Goal: Transaction & Acquisition: Purchase product/service

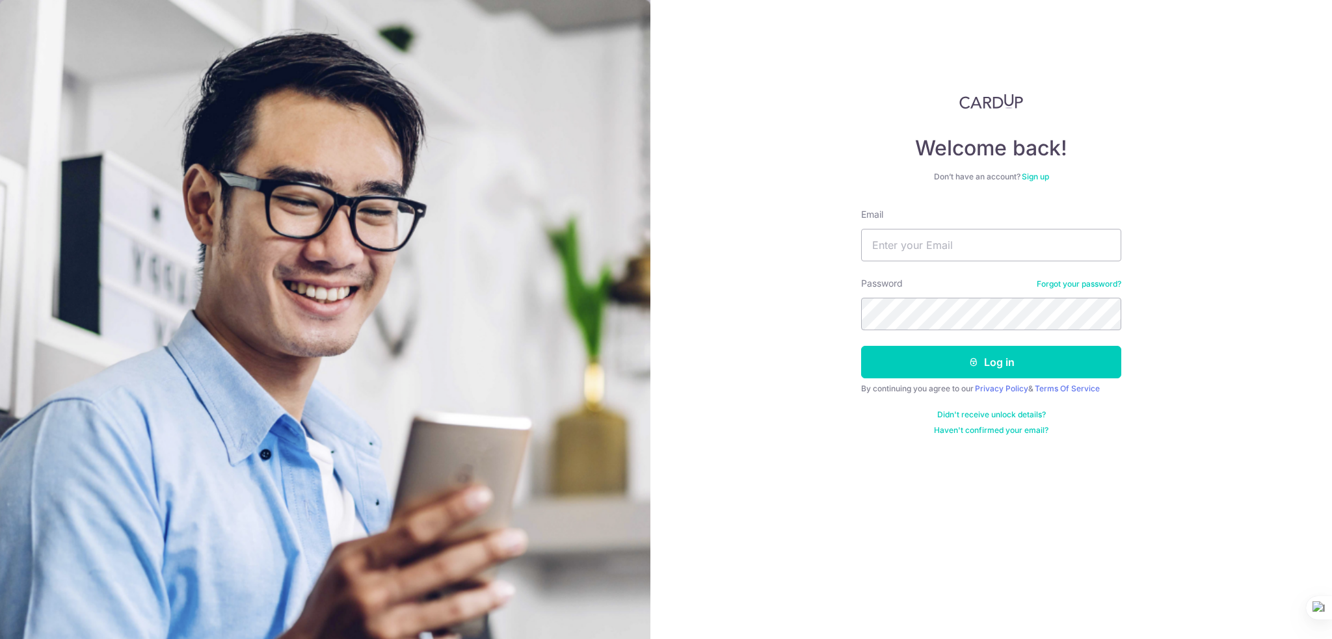
type input "[EMAIL_ADDRESS][DOMAIN_NAME]"
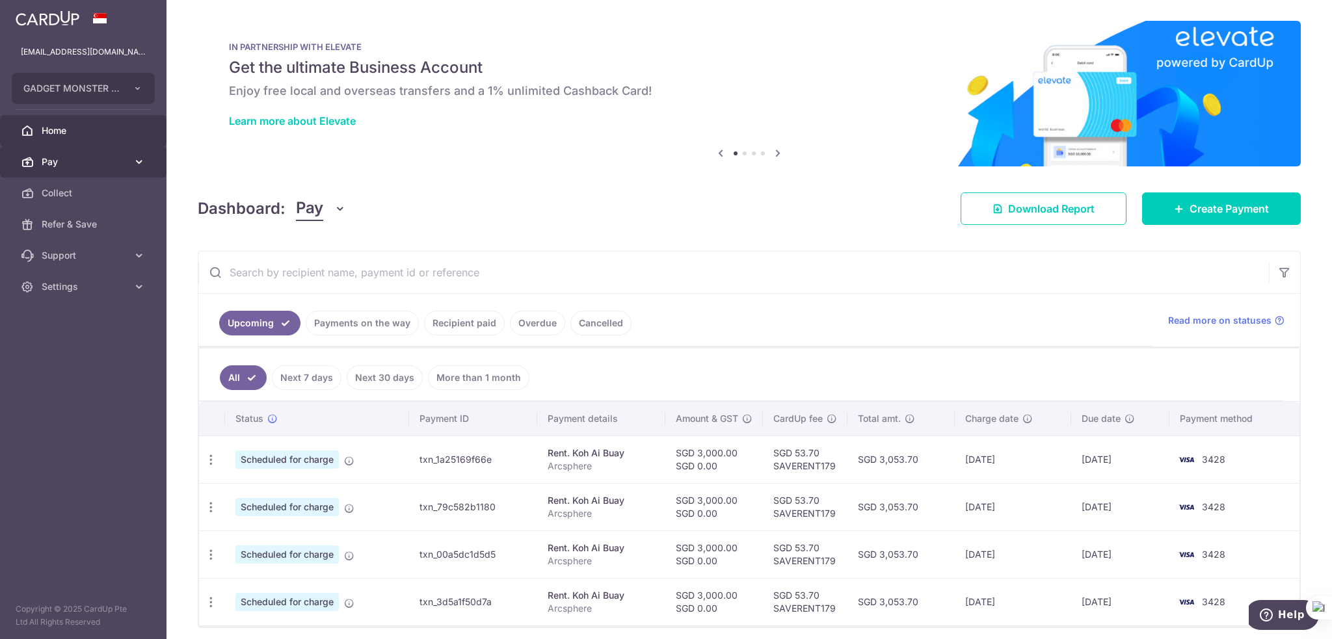
click at [77, 168] on link "Pay" at bounding box center [83, 161] width 166 height 31
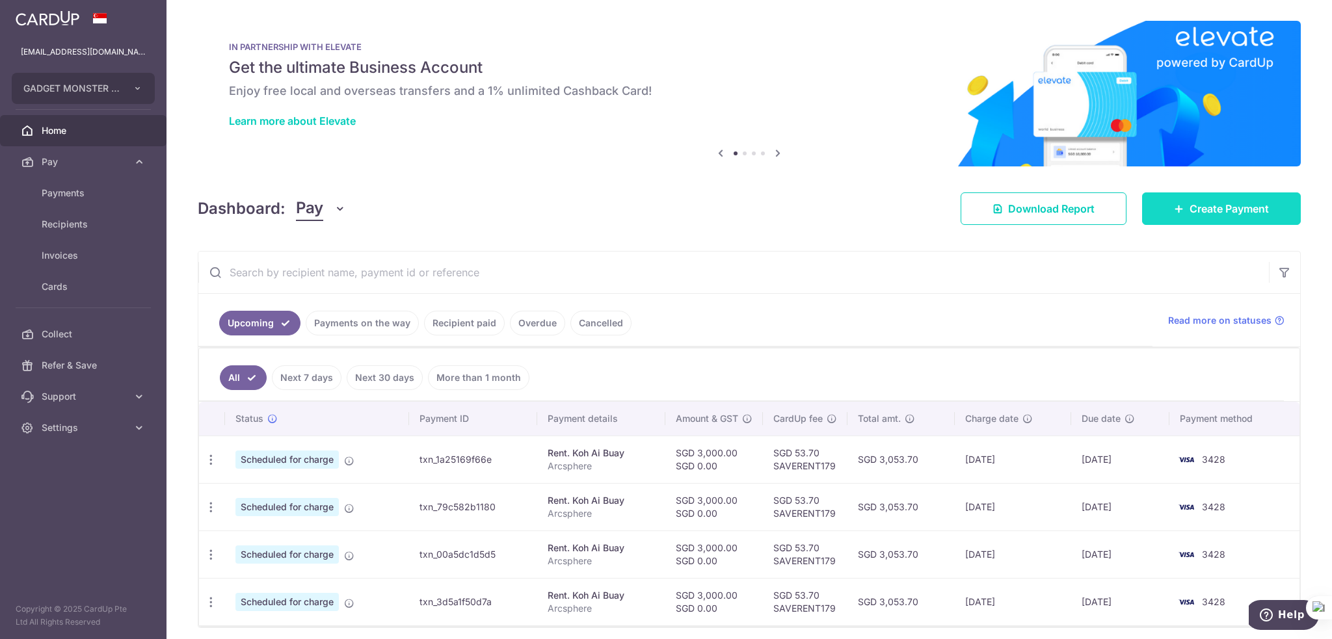
click at [1189, 216] on span "Create Payment" at bounding box center [1228, 209] width 79 height 16
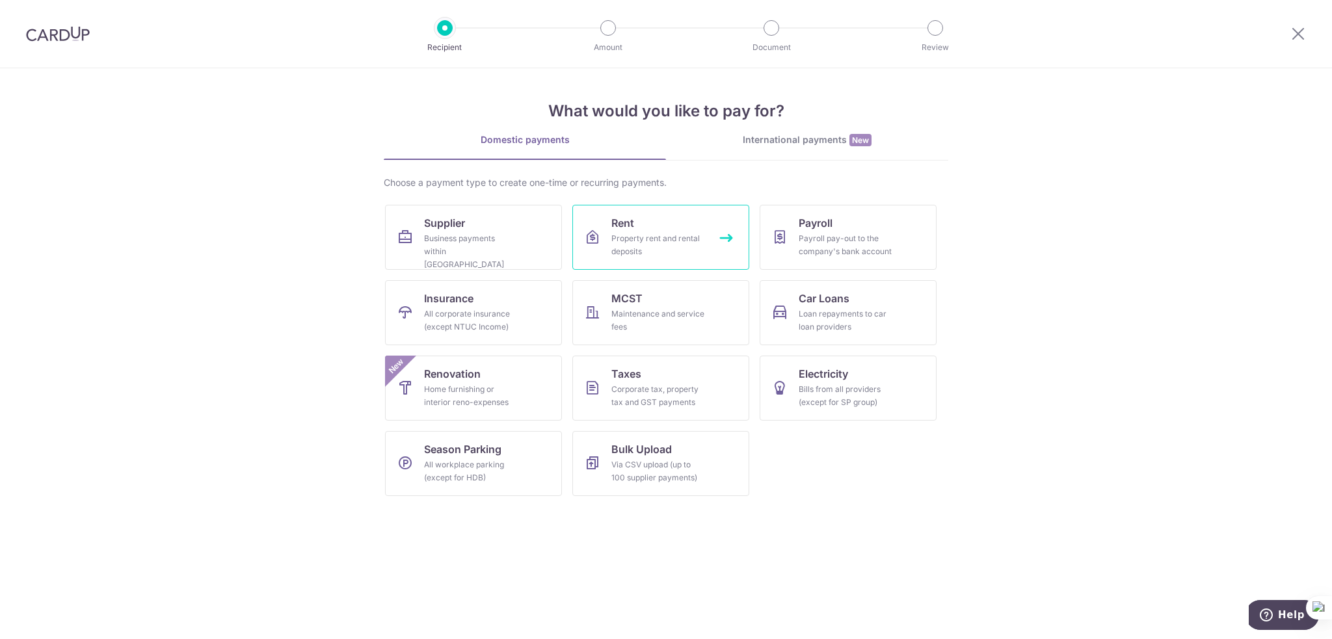
click at [631, 250] on div "Property rent and rental deposits" at bounding box center [658, 245] width 94 height 26
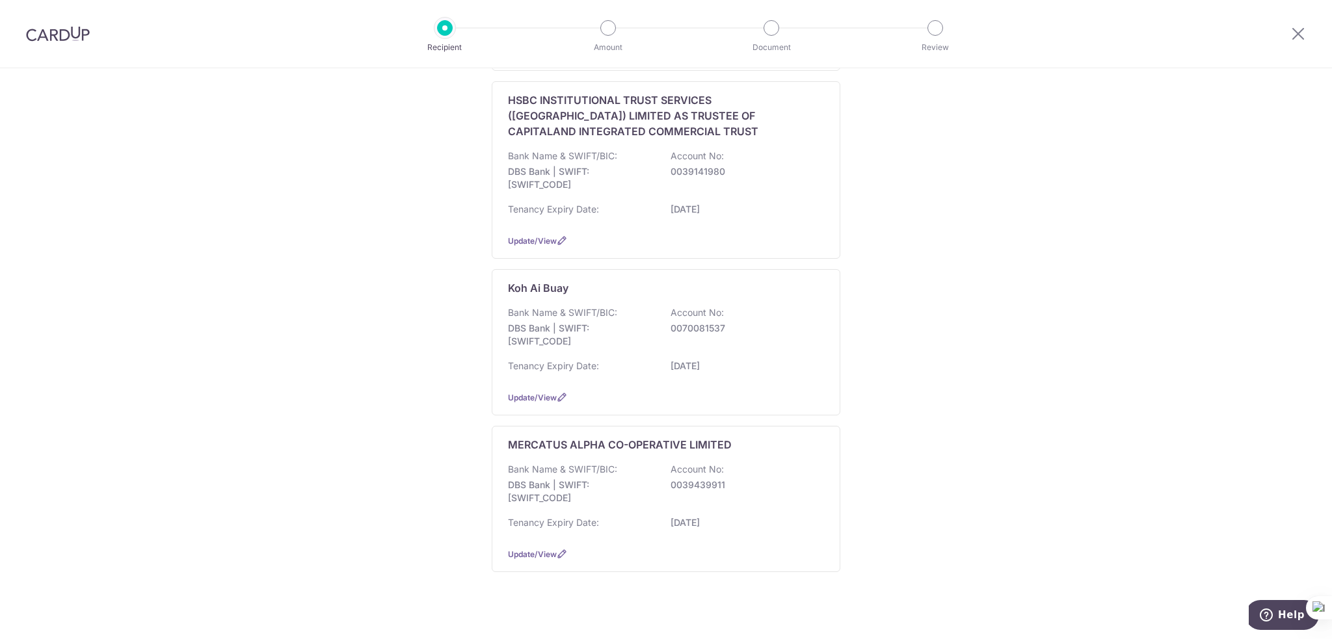
scroll to position [509, 0]
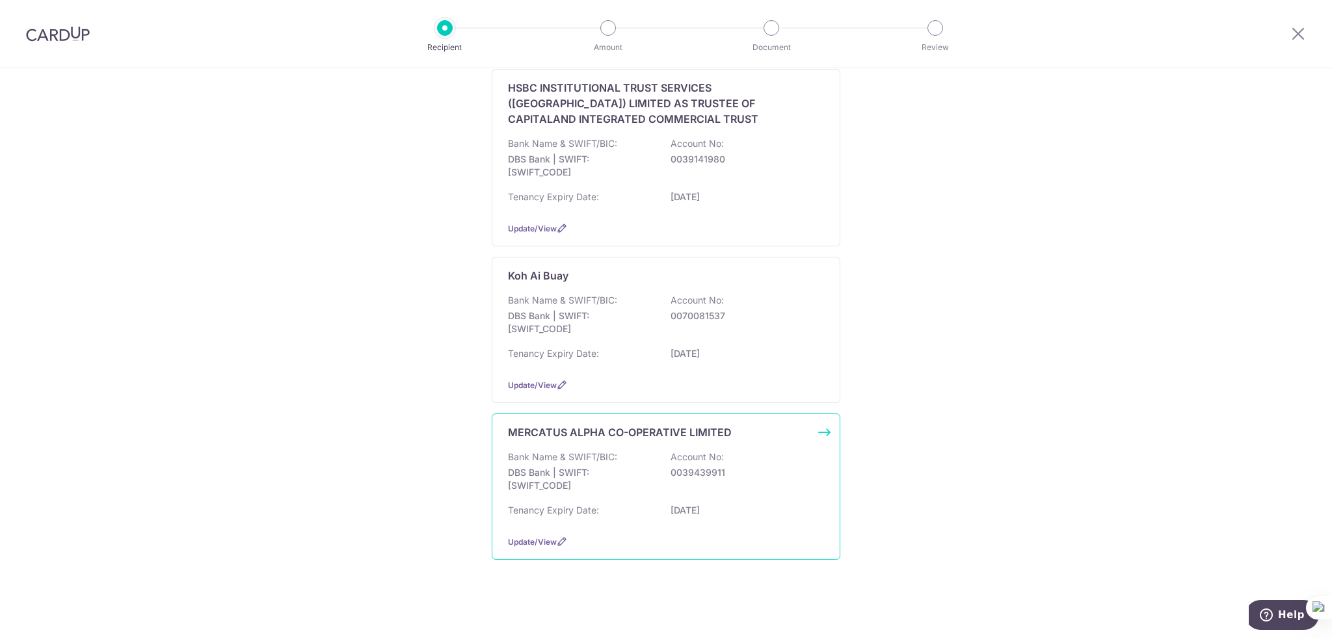
click at [737, 470] on p "0039439911" at bounding box center [743, 472] width 146 height 13
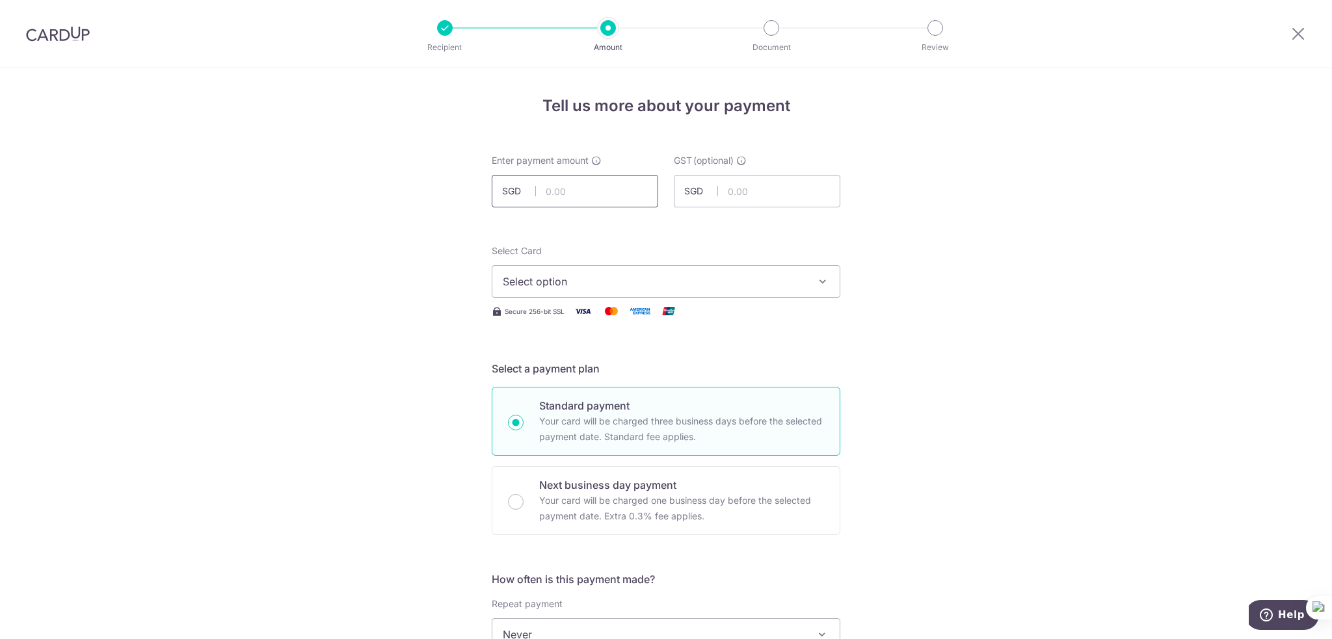
click at [549, 188] on input "text" at bounding box center [575, 191] width 166 height 33
type input "9,495.91"
click at [636, 285] on span "Select option" at bounding box center [654, 282] width 303 height 16
click at [635, 385] on link "**** 3428" at bounding box center [665, 374] width 347 height 31
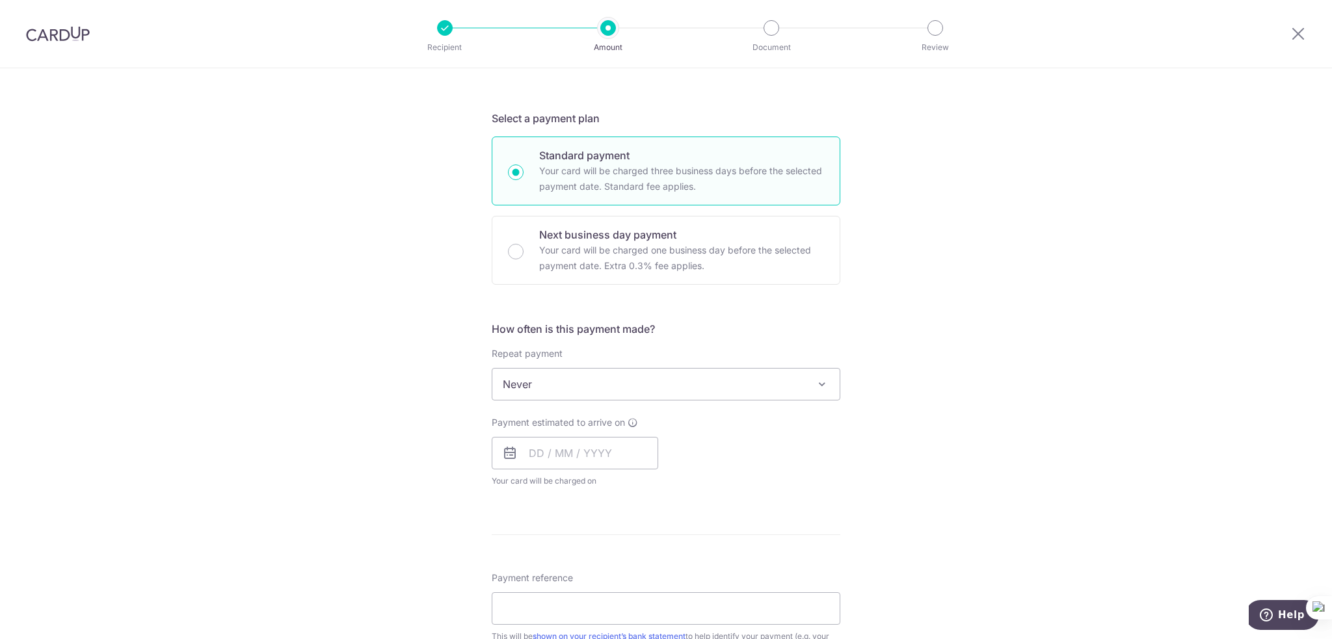
scroll to position [325, 0]
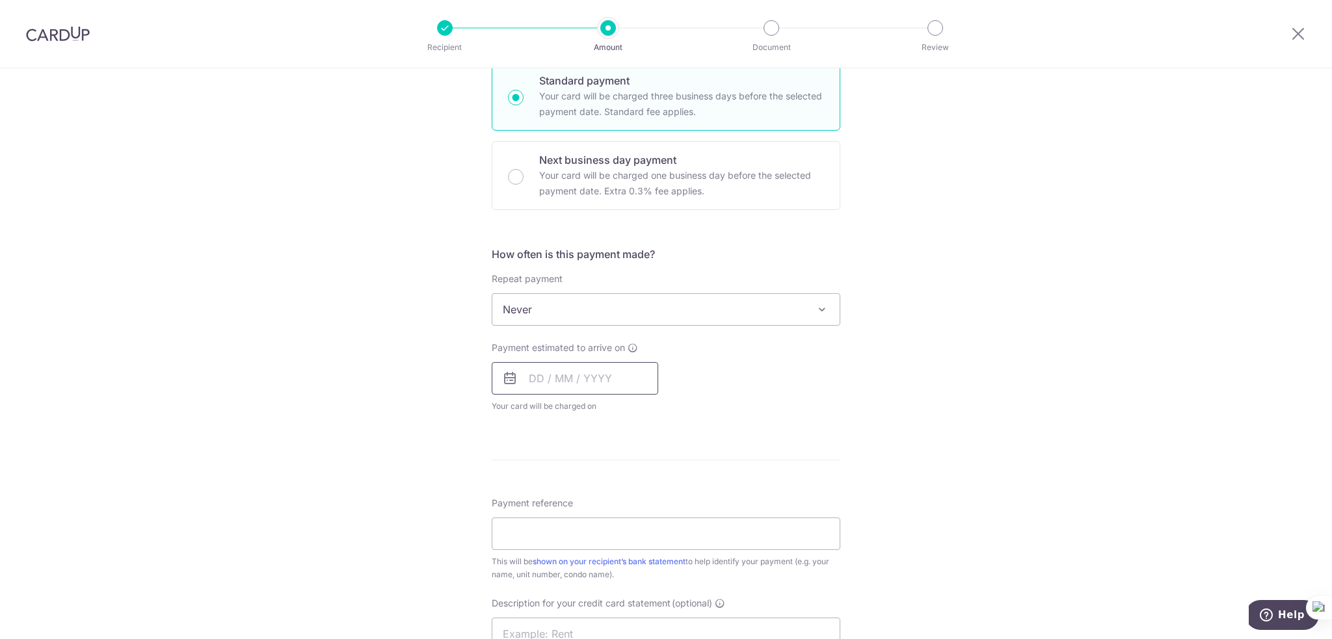
click at [531, 374] on input "text" at bounding box center [575, 378] width 166 height 33
click at [542, 543] on link "18" at bounding box center [544, 548] width 21 height 21
type input "18/08/2025"
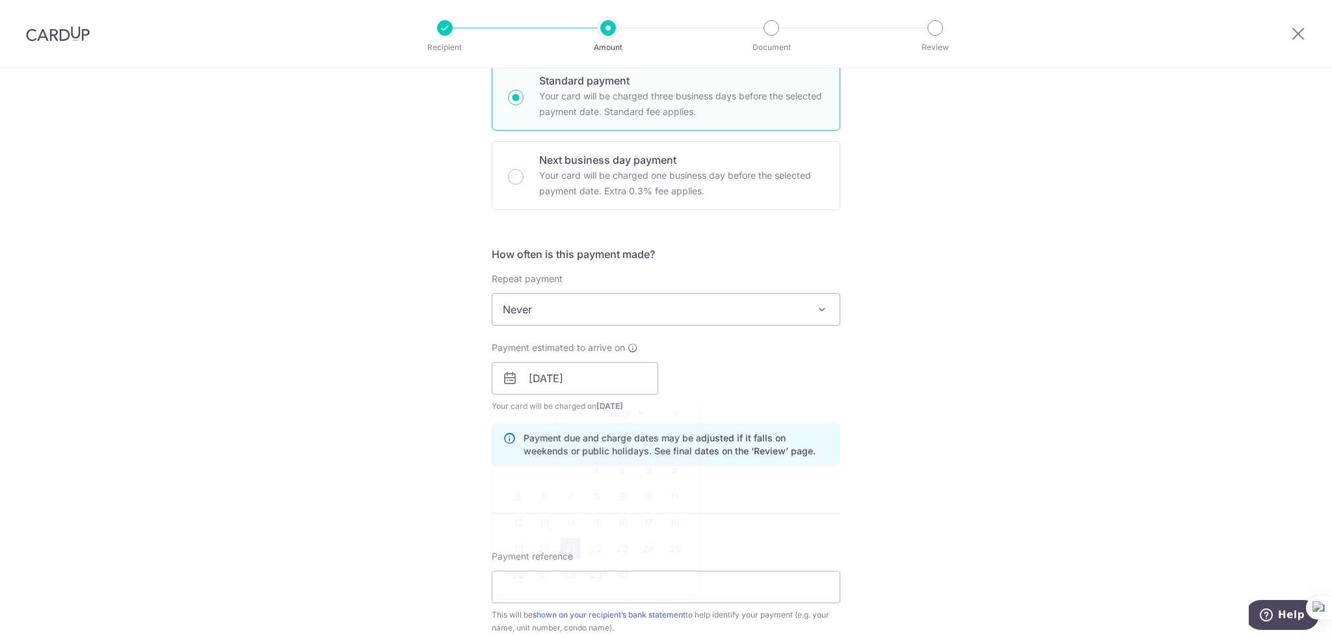
click at [814, 419] on div "How often is this payment made? Repeat payment Never Every week Every month Eve…" at bounding box center [666, 361] width 349 height 230
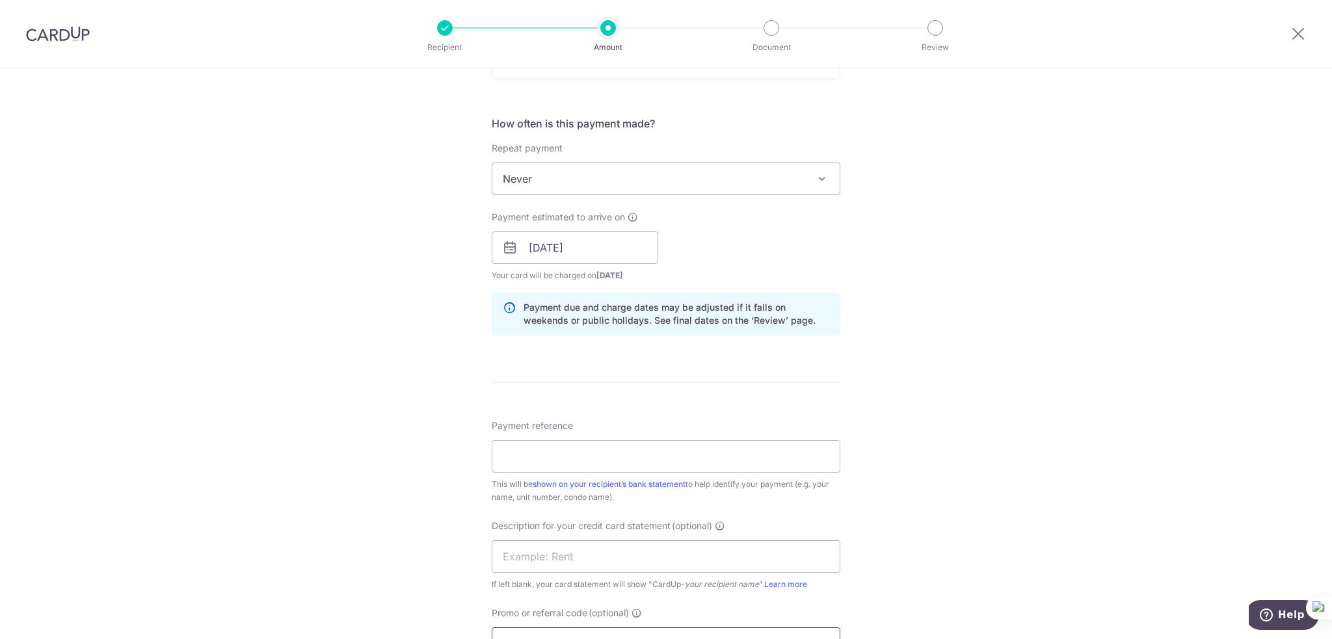
scroll to position [650, 0]
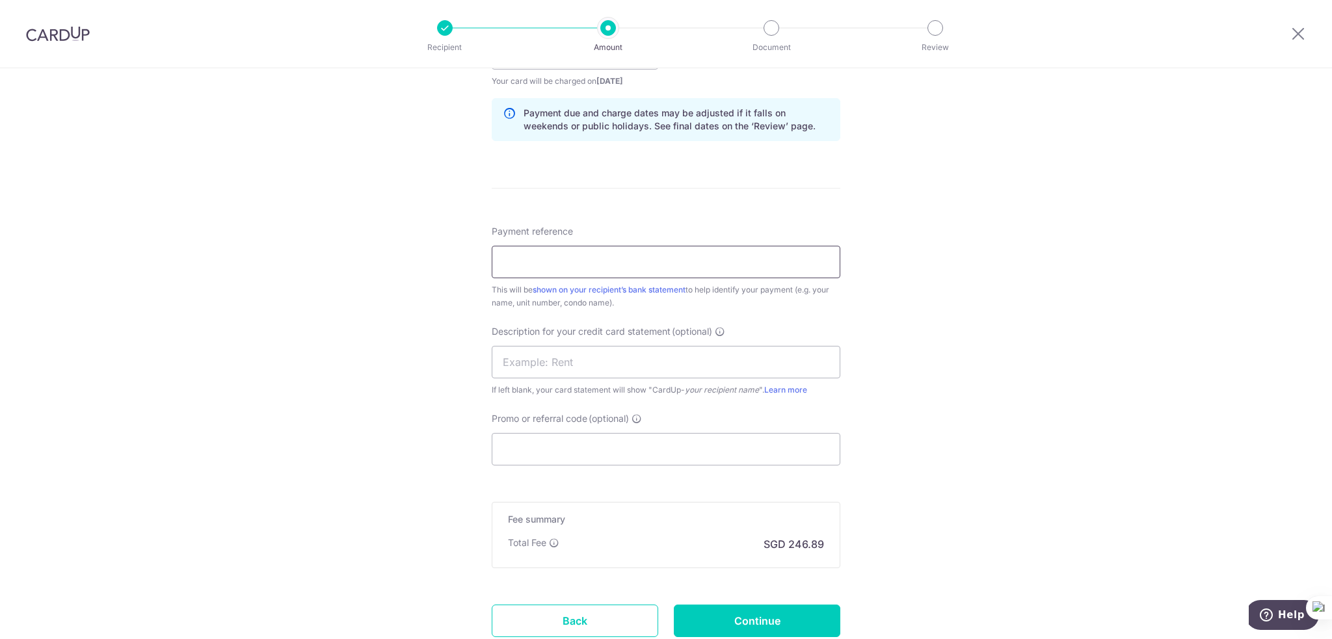
click at [572, 266] on input "Payment reference" at bounding box center [666, 262] width 349 height 33
type input "t0007337"
click at [580, 358] on input "text" at bounding box center [666, 362] width 349 height 33
type input "AMKB"
click at [298, 319] on div "Tell us more about your payment Enter payment amount SGD 9,495.91 9495.91 GST (…" at bounding box center [666, 76] width 1332 height 1317
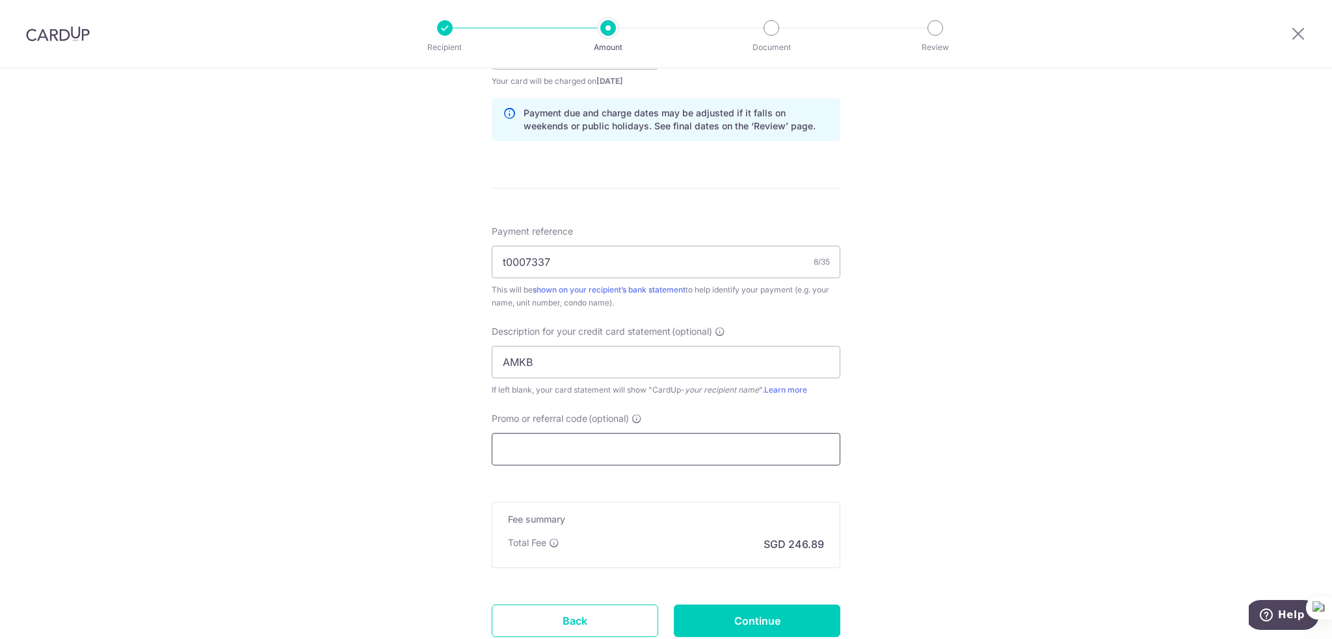
click at [565, 455] on input "Promo or referral code (optional)" at bounding box center [666, 449] width 349 height 33
click at [616, 435] on input "Promo or referral code (optional)" at bounding box center [666, 449] width 349 height 33
paste input "SAVERENT179"
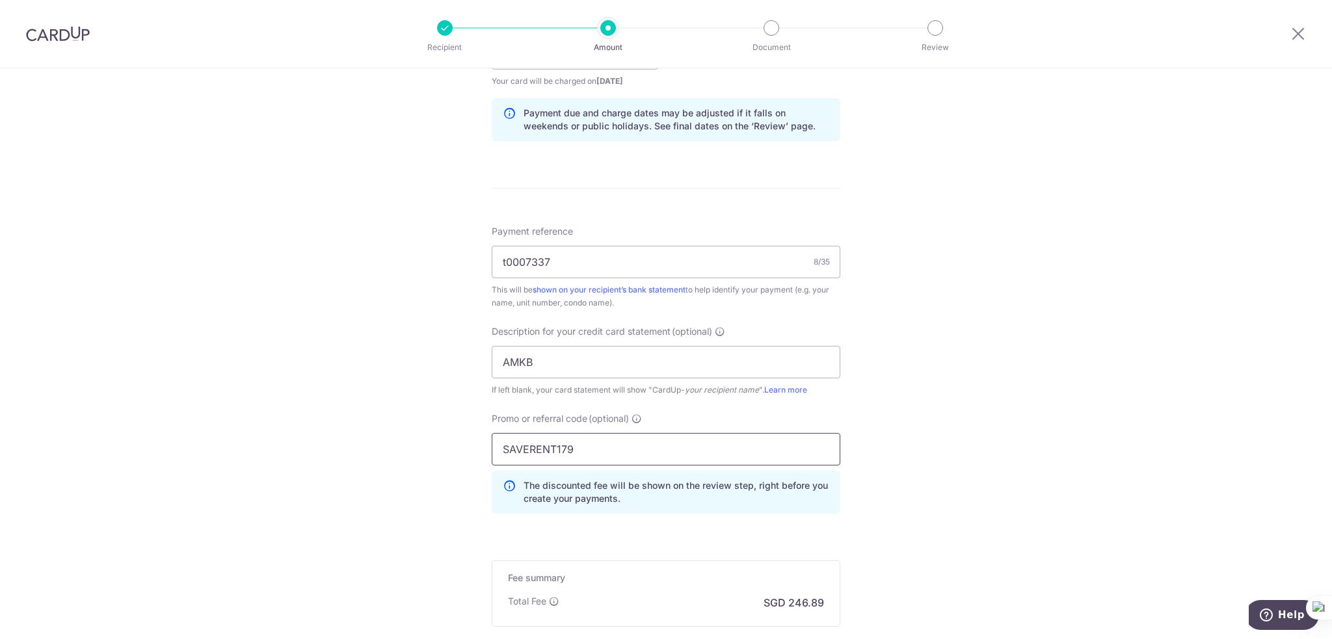
type input "SAVERENT179"
click at [945, 435] on div "Tell us more about your payment Enter payment amount SGD 9,495.91 9495.91 GST (…" at bounding box center [666, 105] width 1332 height 1375
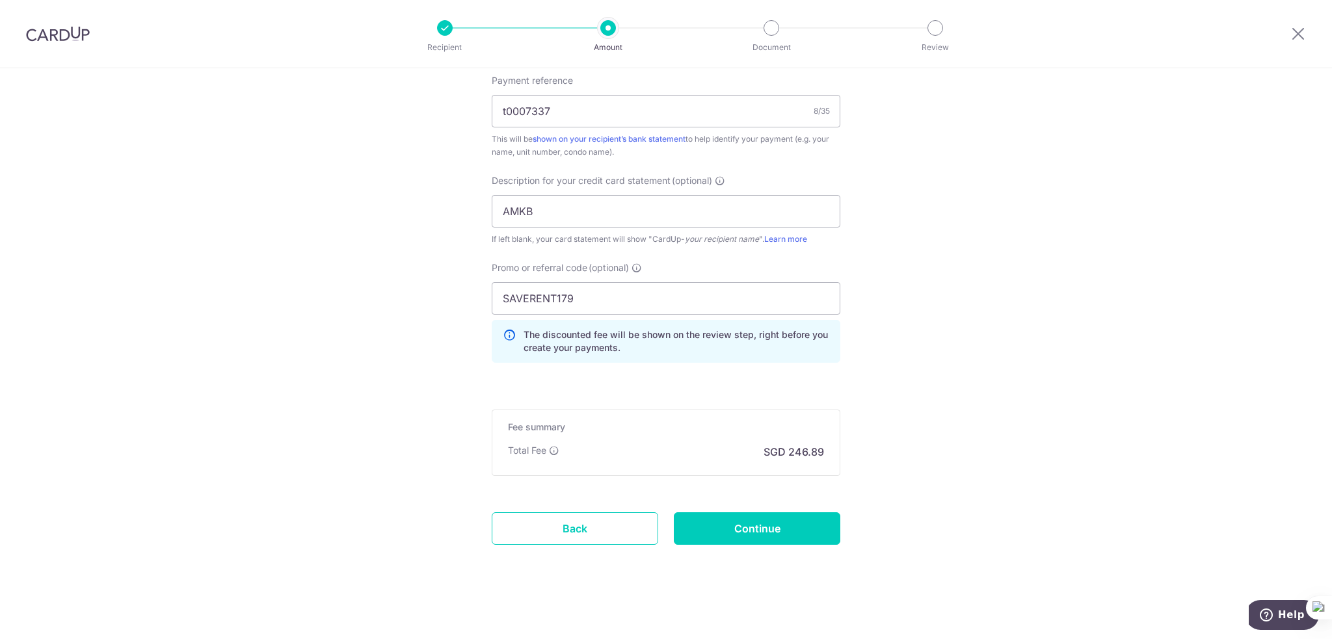
scroll to position [802, 0]
click at [759, 532] on input "Continue" at bounding box center [757, 528] width 166 height 33
type input "Create Schedule"
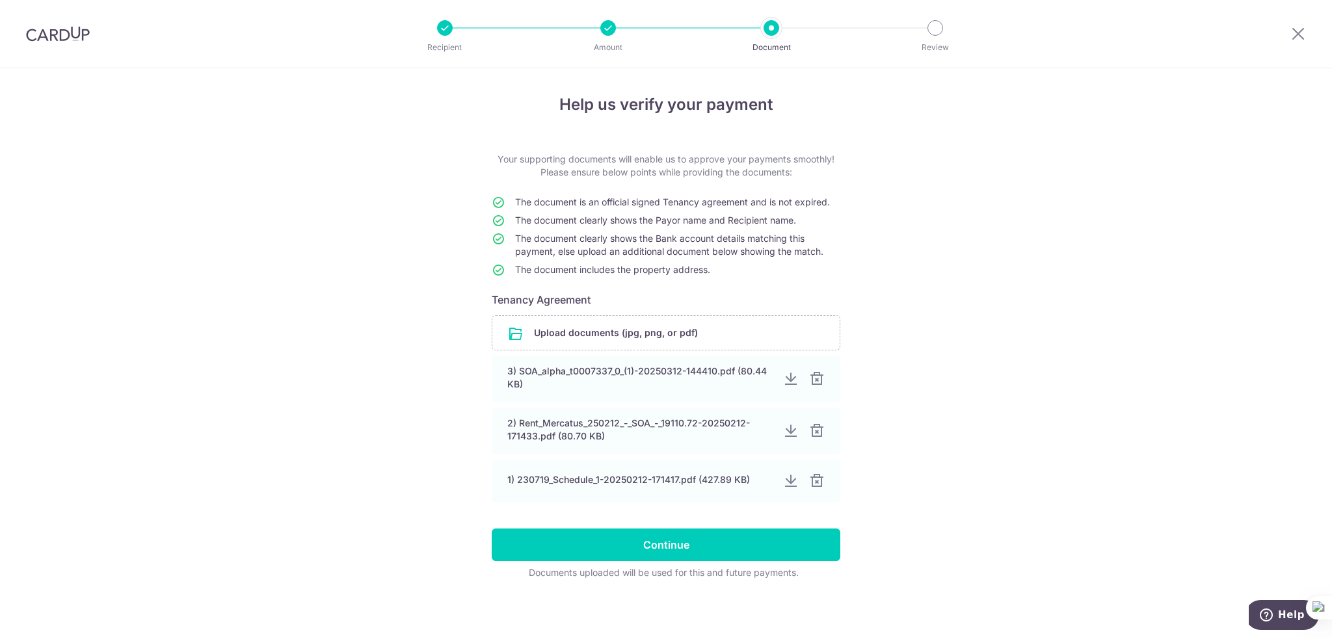
scroll to position [2, 0]
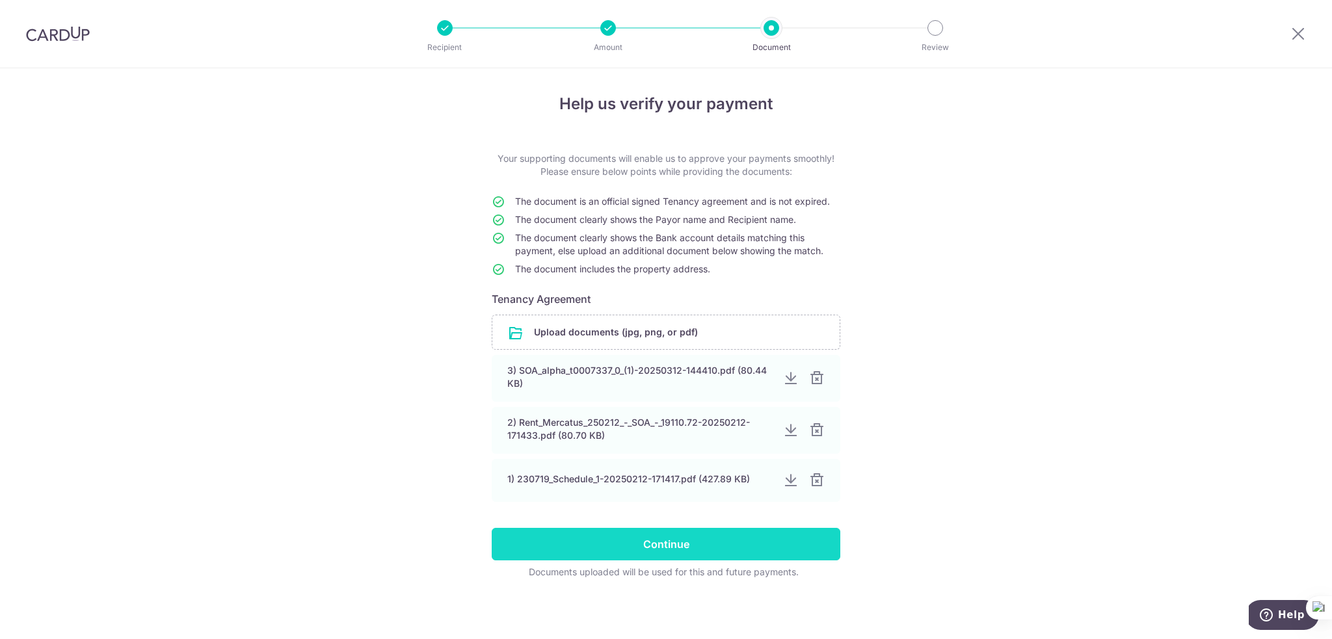
click at [799, 535] on input "Continue" at bounding box center [666, 544] width 349 height 33
